Goal: Task Accomplishment & Management: Manage account settings

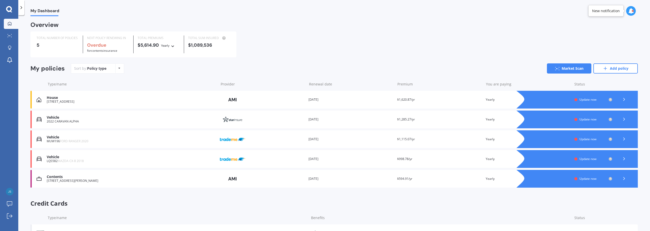
click at [577, 184] on div at bounding box center [582, 179] width 111 height 18
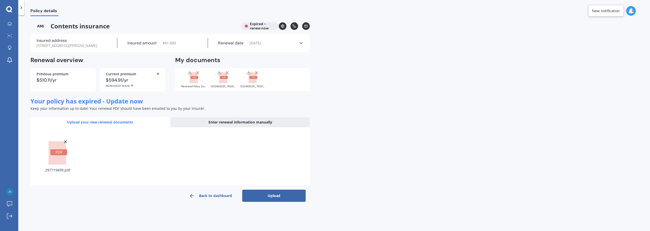
drag, startPoint x: 271, startPoint y: 195, endPoint x: 276, endPoint y: 194, distance: 5.6
click at [271, 195] on button "Upload" at bounding box center [274, 196] width 64 height 12
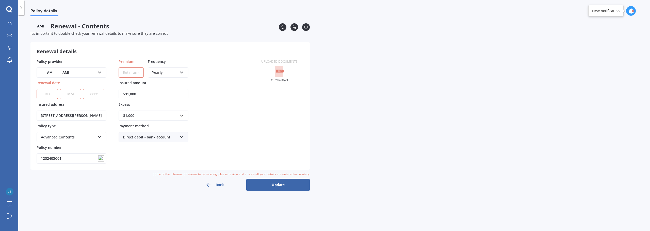
click at [51, 96] on select "DD 01 02 03 04 05 06 07 08 09 10 11 12 13 14 15 16 17 18 19 20 21 22 23 24 25 2…" at bounding box center [47, 94] width 21 height 10
select select "17"
click at [37, 89] on select "DD 01 02 03 04 05 06 07 08 09 10 11 12 13 14 15 16 17 18 19 20 21 22 23 24 25 2…" at bounding box center [47, 94] width 21 height 10
select select "01"
select select "2025"
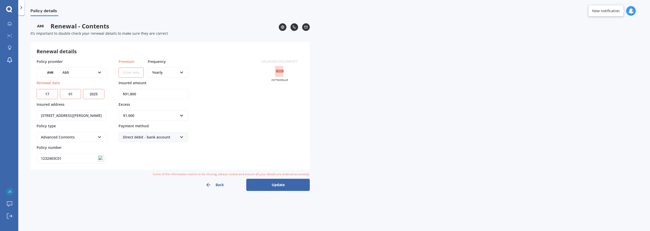
click at [131, 74] on input "Premium" at bounding box center [131, 73] width 25 height 10
type input "$73.31"
click at [165, 76] on div "Yearly Yearly Six-Monthly Quarterly Monthly Fortnightly Weekly" at bounding box center [168, 73] width 41 height 10
click at [165, 110] on span "Monthly" at bounding box center [159, 109] width 14 height 5
click at [148, 115] on div "$1,000" at bounding box center [150, 116] width 55 height 6
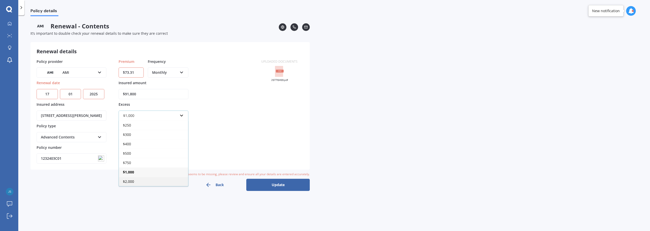
click at [138, 182] on div "$2,000" at bounding box center [153, 181] width 69 height 9
click at [371, 125] on div "Policy details Renewal - Contents It’s important to double check your renewal d…" at bounding box center [334, 124] width 632 height 216
click at [167, 138] on div "Direct debit - bank account" at bounding box center [150, 138] width 55 height 6
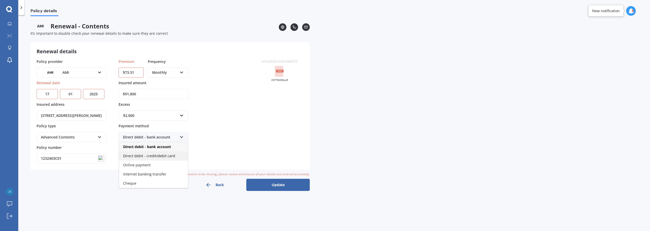
click at [169, 155] on span "Direct debit - credit/debit card" at bounding box center [149, 156] width 52 height 5
click at [329, 141] on div "Policy details Renewal - Contents It’s important to double check your renewal d…" at bounding box center [334, 124] width 632 height 216
click at [276, 184] on button "Update" at bounding box center [278, 185] width 64 height 12
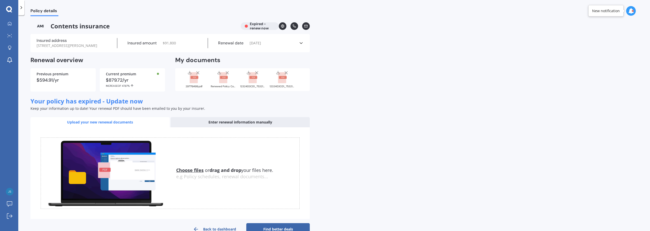
scroll to position [13, 0]
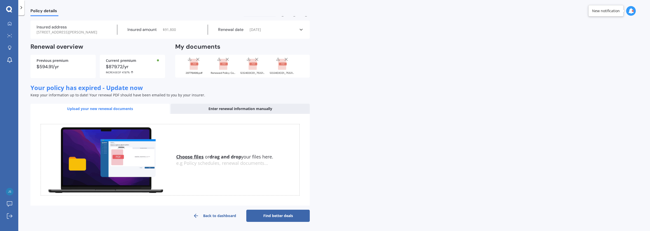
click at [215, 214] on link "Back to dashboard" at bounding box center [215, 216] width 64 height 12
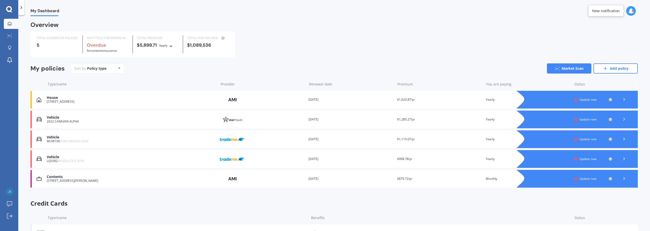
click at [321, 175] on div "Contents [STREET_ADDRESS][PERSON_NAME] Provider Renewal date [DATE] Premium $87…" at bounding box center [334, 179] width 608 height 18
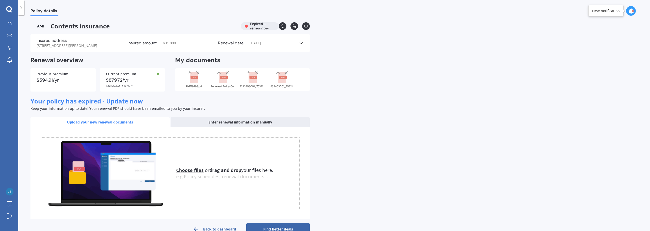
click at [263, 40] on div "Renewal date [DATE]" at bounding box center [253, 43] width 91 height 10
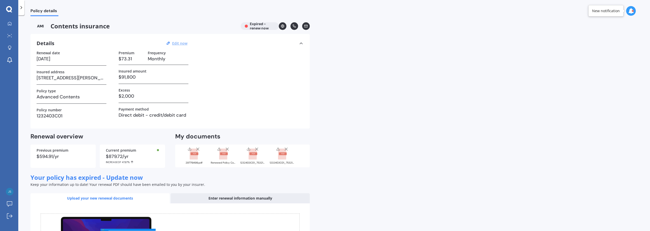
click at [182, 43] on u "Edit now" at bounding box center [179, 43] width 15 height 5
select select "17"
select select "01"
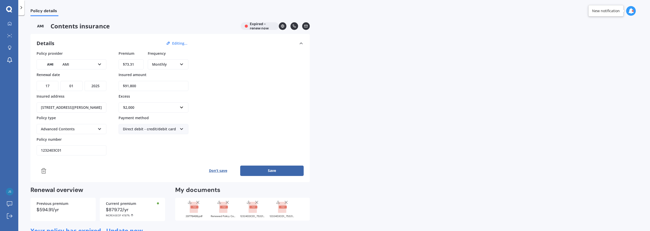
click at [96, 86] on select "YYYY 2027 2026 2025 2024 2023 2022 2021 2020 2019 2018 2017 2016 2015 2014 2013…" at bounding box center [96, 86] width 22 height 10
select select "2026"
click at [85, 81] on select "YYYY 2027 2026 2025 2024 2023 2022 2021 2020 2019 2018 2017 2016 2015 2014 2013…" at bounding box center [96, 86] width 22 height 10
click at [356, 123] on div "Policy details Contents insurance Expired - renew now Details Editing... Policy…" at bounding box center [334, 124] width 632 height 216
click at [286, 171] on button "Save" at bounding box center [272, 171] width 64 height 10
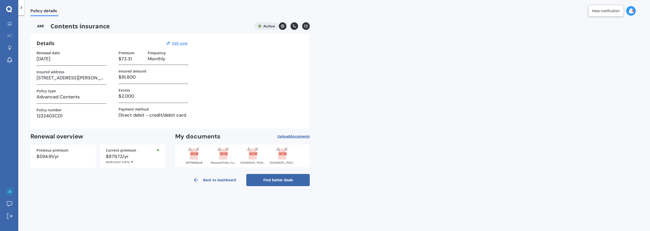
click at [220, 180] on link "Back to dashboard" at bounding box center [215, 180] width 64 height 12
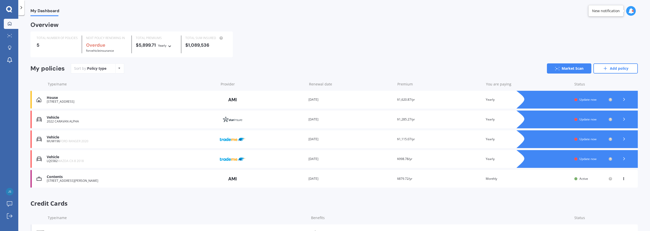
click at [162, 98] on div "House" at bounding box center [131, 98] width 169 height 4
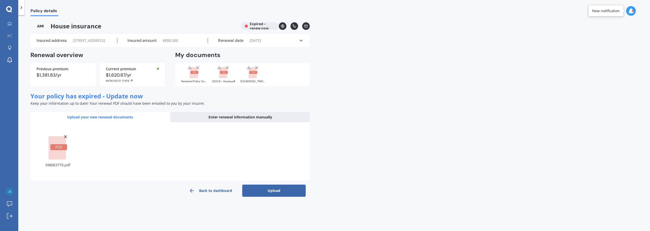
click at [275, 197] on button "Upload" at bounding box center [274, 191] width 64 height 12
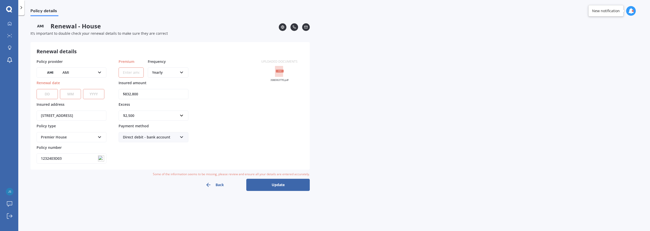
click at [46, 95] on select "DD 01 02 03 04 05 06 07 08 09 10 11 12 13 14 15 16 17 18 19 20 21 22 23 24 25 2…" at bounding box center [47, 94] width 21 height 10
click at [37, 89] on select "DD 01 02 03 04 05 06 07 08 09 10 11 12 13 14 15 16 17 18 19 20 21 22 23 24 25 2…" at bounding box center [47, 94] width 21 height 10
select select "19"
select select "09"
select select "2026"
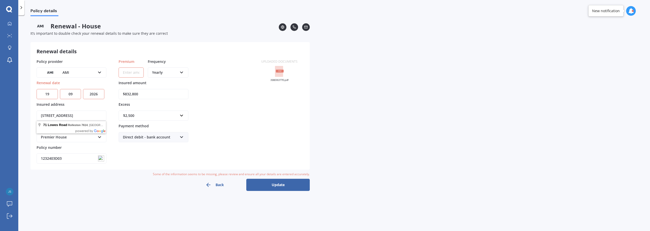
drag, startPoint x: 135, startPoint y: 75, endPoint x: 142, endPoint y: 77, distance: 7.7
click at [135, 75] on input "Premium" at bounding box center [131, 73] width 25 height 10
type input "$151.81"
click at [181, 68] on div "Yearly Yearly Six-Monthly Quarterly Monthly Fortnightly Weekly" at bounding box center [168, 73] width 41 height 10
click at [173, 110] on div "Monthly" at bounding box center [168, 109] width 40 height 9
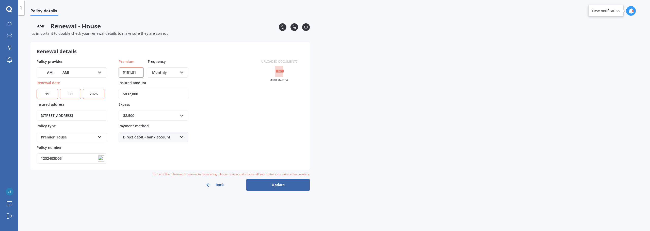
click at [233, 108] on div "Policy provider AMI AA AMI AMP ANZ ASB Ando BNZ Co-Operative Bank FMG Initio Ki…" at bounding box center [146, 111] width 219 height 105
click at [275, 185] on button "Update" at bounding box center [278, 185] width 64 height 12
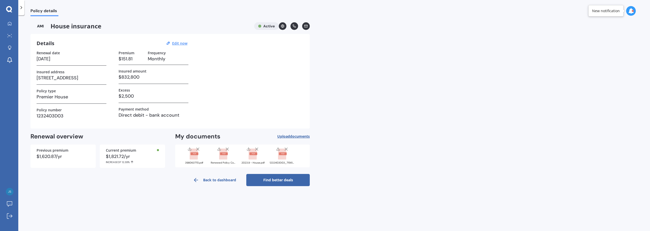
click at [214, 180] on link "Back to dashboard" at bounding box center [215, 180] width 64 height 12
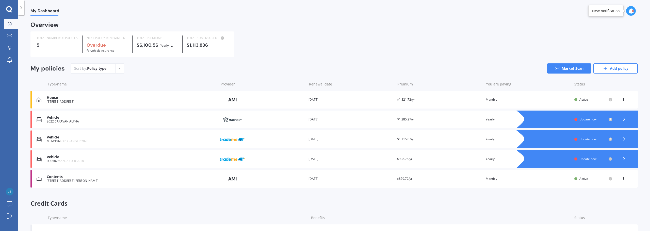
click at [584, 138] on span "Update now" at bounding box center [588, 139] width 17 height 4
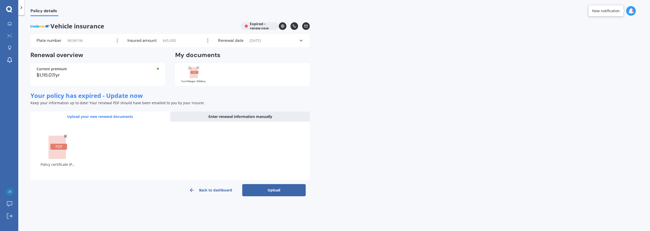
click at [275, 186] on button "Upload" at bounding box center [274, 190] width 64 height 12
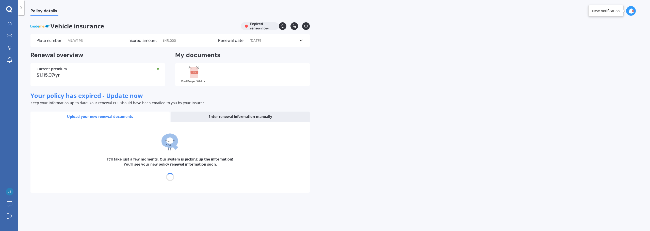
select select "25"
select select "06"
select select "2026"
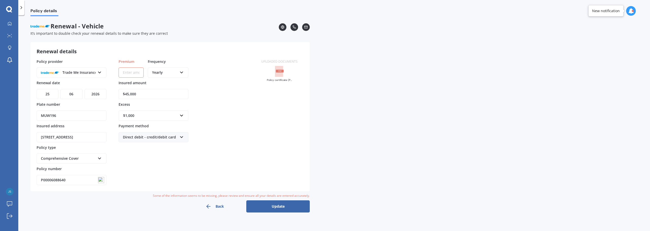
click at [132, 72] on input "Premium" at bounding box center [131, 73] width 25 height 10
type input "$975.48"
click at [283, 208] on button "Update" at bounding box center [278, 207] width 64 height 12
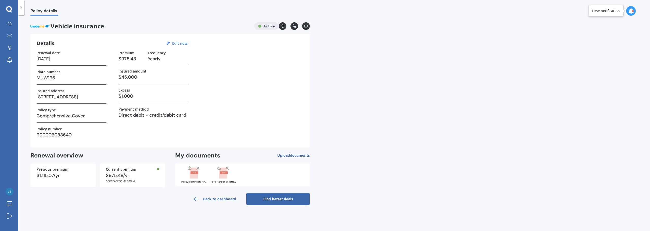
click at [222, 198] on link "Back to dashboard" at bounding box center [215, 199] width 64 height 12
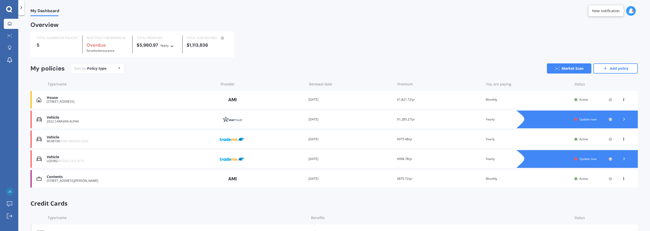
click at [570, 159] on div at bounding box center [582, 159] width 111 height 18
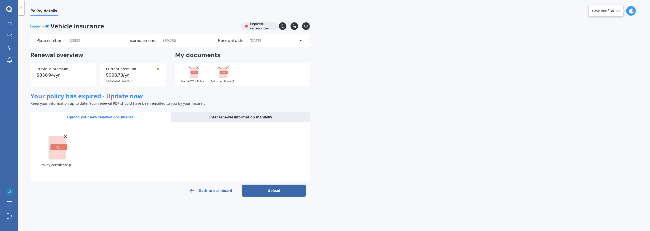
click at [282, 191] on button "Upload" at bounding box center [274, 191] width 64 height 12
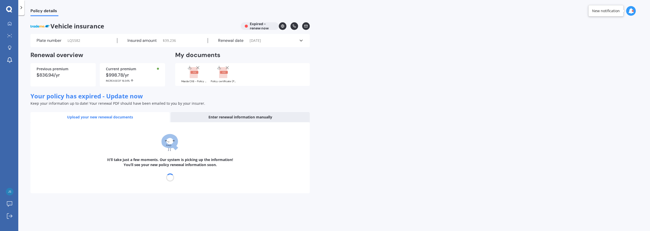
select select "17"
select select "05"
select select "2026"
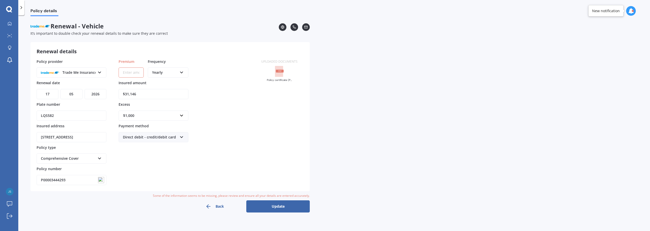
click at [130, 69] on input "Premium" at bounding box center [131, 73] width 25 height 10
type input "$791.57"
click at [274, 130] on div "Uploaded documents Policy certificate (P00003444293).pdf" at bounding box center [279, 122] width 49 height 127
click at [275, 206] on button "Update" at bounding box center [278, 207] width 64 height 12
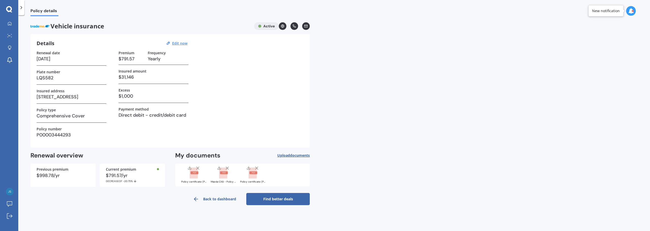
click at [220, 200] on link "Back to dashboard" at bounding box center [215, 199] width 64 height 12
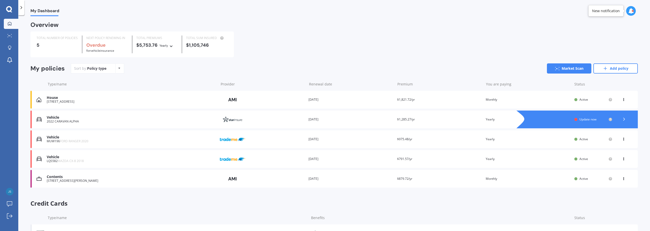
click at [576, 117] on div at bounding box center [582, 120] width 111 height 18
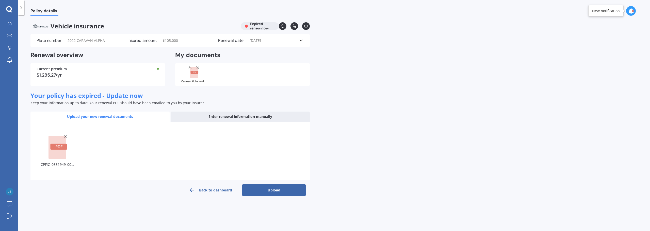
click at [263, 195] on button "Upload" at bounding box center [274, 190] width 64 height 12
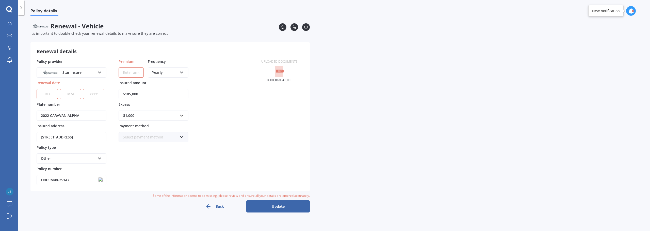
click at [51, 95] on select "DD 01 02 03 04 05 06 07 08 09 10 11 12 13 14 15 16 17 18 19 20 21 22 23 24 25 2…" at bounding box center [47, 94] width 21 height 10
select select "11"
click at [37, 89] on select "DD 01 02 03 04 05 06 07 08 09 10 11 12 13 14 15 16 17 18 19 20 21 22 23 24 25 2…" at bounding box center [47, 94] width 21 height 10
click at [68, 96] on select "MM 01 02 03 04 05 06 07 08 09 10 11 12" at bounding box center [70, 94] width 21 height 10
select select "06"
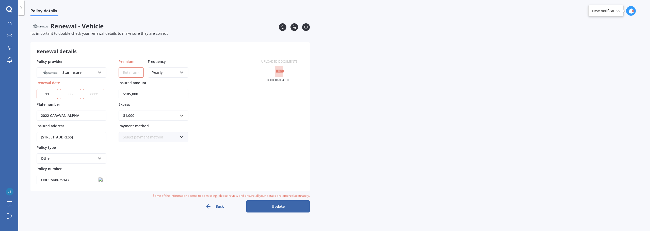
click at [60, 89] on select "MM 01 02 03 04 05 06 07 08 09 10 11 12" at bounding box center [70, 94] width 21 height 10
click at [96, 97] on select "YYYY 2027 2026 2025 2024 2023 2022 2021 2020 2019 2018 2017 2016 2015 2014 2013…" at bounding box center [93, 94] width 21 height 10
select select "2026"
click at [83, 89] on select "YYYY 2027 2026 2025 2024 2023 2022 2021 2020 2019 2018 2017 2016 2015 2014 2013…" at bounding box center [93, 94] width 21 height 10
click at [135, 72] on input "Premium" at bounding box center [131, 73] width 25 height 10
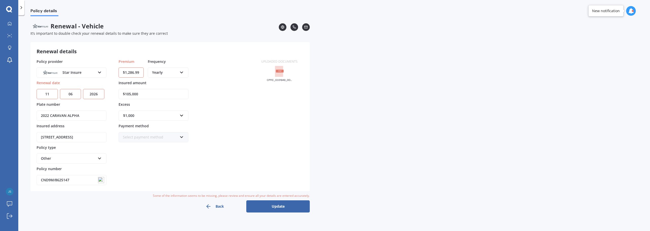
type input "$1,286.99"
click at [180, 138] on icon at bounding box center [182, 137] width 4 height 4
click at [167, 155] on span "Direct debit - credit/debit card" at bounding box center [149, 156] width 52 height 5
click at [230, 155] on div "Policy provider Star Insure AA AMI AMP ANZ ASB [PERSON_NAME] Ando Assurant Auto…" at bounding box center [146, 122] width 219 height 127
click at [282, 208] on button "Update" at bounding box center [278, 207] width 64 height 12
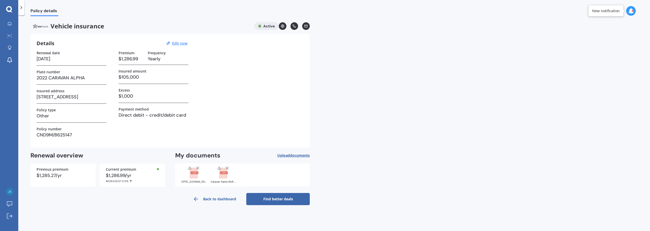
click at [223, 200] on link "Back to dashboard" at bounding box center [215, 199] width 64 height 12
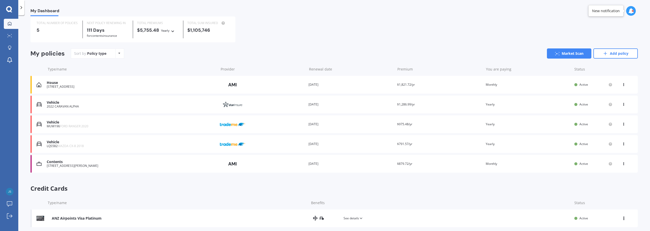
scroll to position [23, 0]
